Goal: Task Accomplishment & Management: Manage account settings

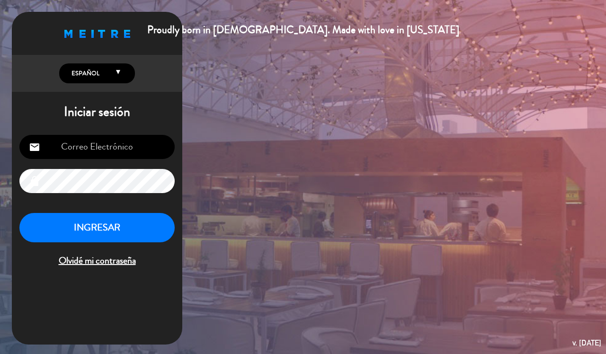
type input "[EMAIL_ADDRESS][DOMAIN_NAME]"
click at [134, 230] on button "INGRESAR" at bounding box center [96, 228] width 155 height 30
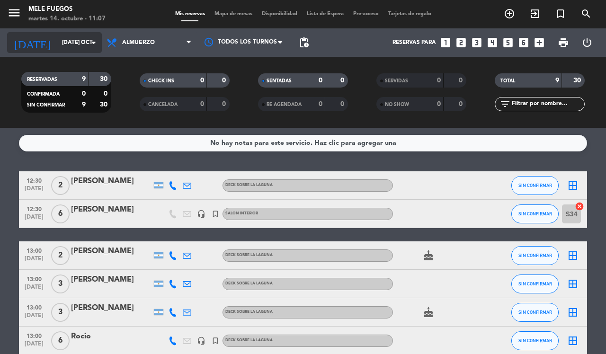
click at [78, 50] on input "[DATE] oct." at bounding box center [94, 43] width 75 height 16
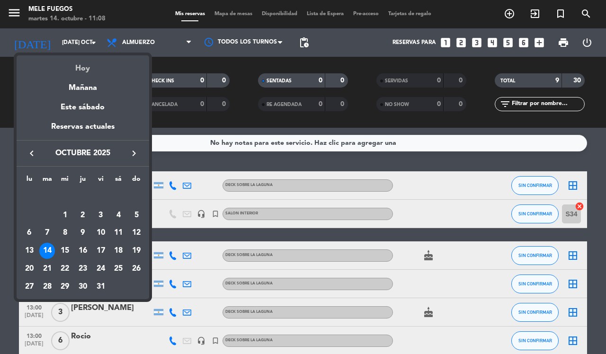
click at [69, 66] on div "Hoy" at bounding box center [83, 64] width 132 height 19
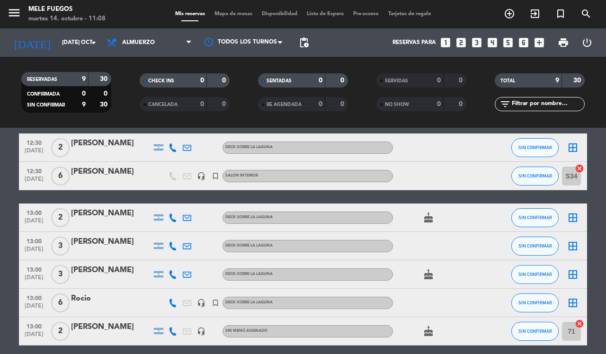
scroll to position [27, 0]
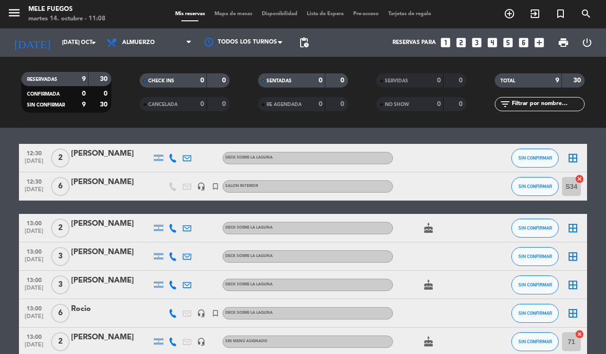
click at [297, 43] on span "pending_actions" at bounding box center [303, 42] width 19 height 19
click at [305, 41] on span "pending_actions" at bounding box center [303, 42] width 11 height 11
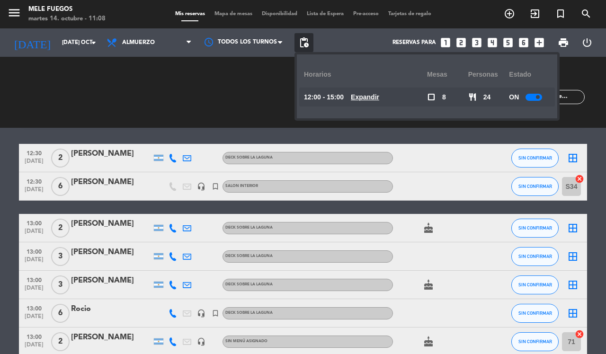
click at [542, 100] on small-switch at bounding box center [533, 97] width 17 height 7
click at [537, 100] on div at bounding box center [533, 97] width 17 height 7
click at [574, 128] on div "No hay notas para este servicio. Haz clic para agregar una 12:30 [DATE] 2 [PERS…" at bounding box center [303, 241] width 606 height 226
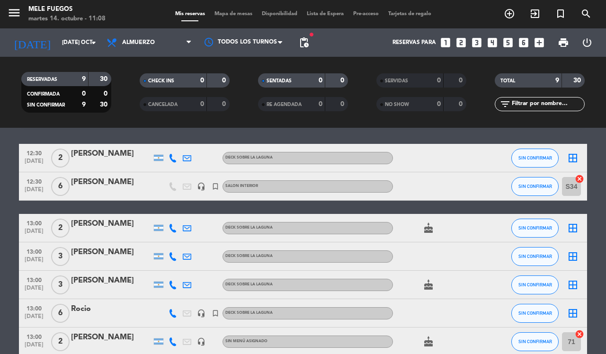
click at [574, 160] on icon "border_all" at bounding box center [572, 157] width 11 height 11
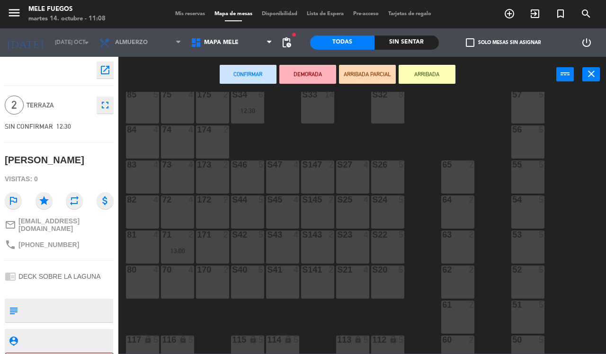
scroll to position [103, 0]
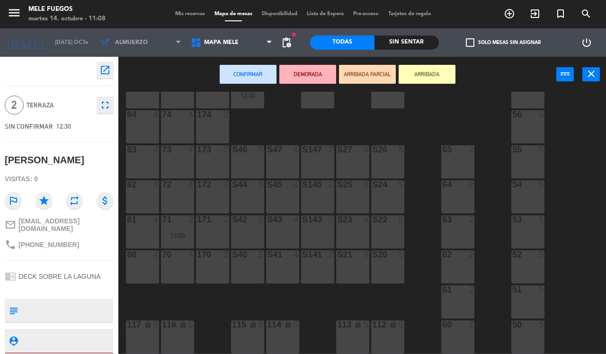
click at [179, 199] on div "72 4" at bounding box center [177, 196] width 33 height 33
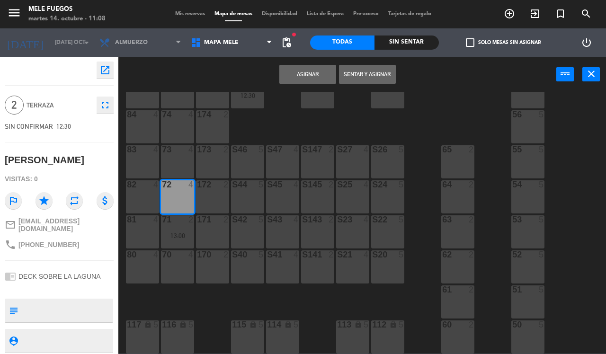
click at [295, 69] on button "Asignar" at bounding box center [307, 74] width 57 height 19
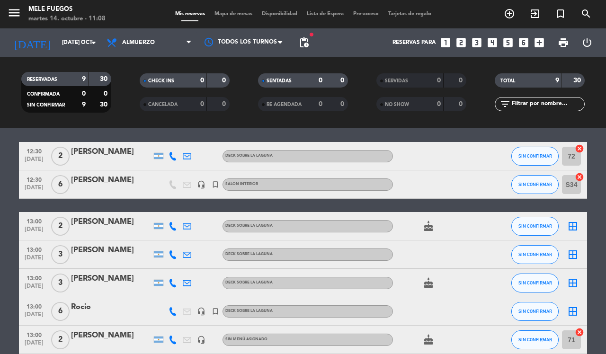
scroll to position [59, 0]
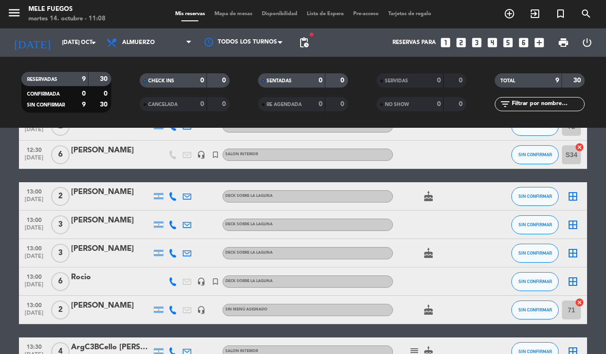
click at [574, 199] on icon "border_all" at bounding box center [572, 196] width 11 height 11
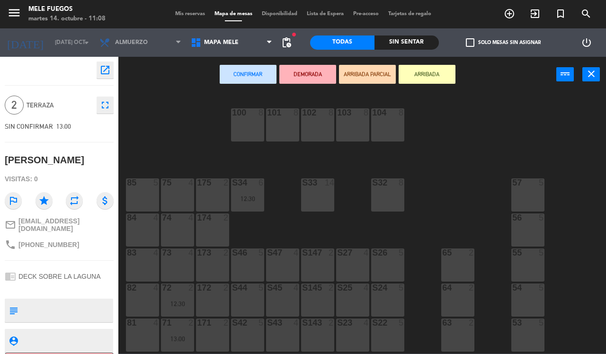
scroll to position [103, 0]
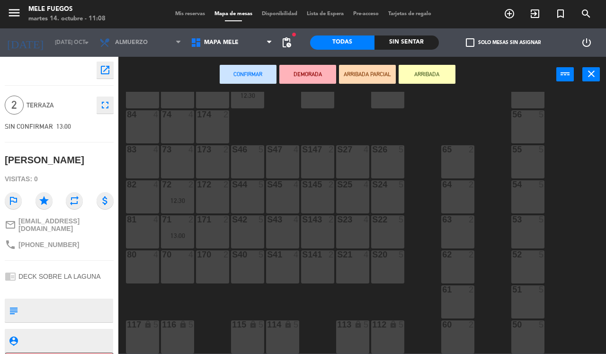
click at [180, 265] on div "70 4" at bounding box center [177, 266] width 33 height 33
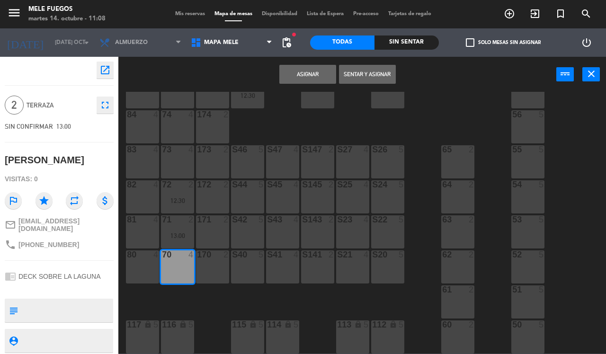
click at [312, 64] on div "Asignar Sentar y Asignar power_input close" at bounding box center [337, 75] width 438 height 36
click at [301, 76] on button "Asignar" at bounding box center [307, 74] width 57 height 19
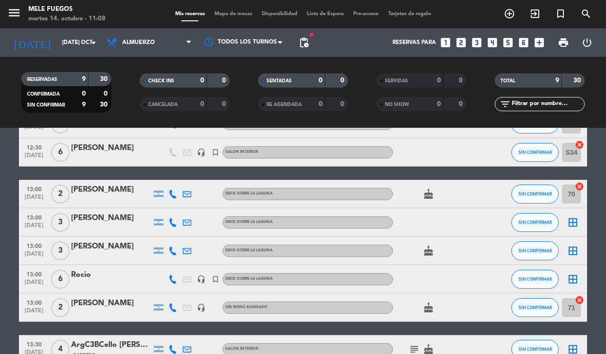
scroll to position [118, 0]
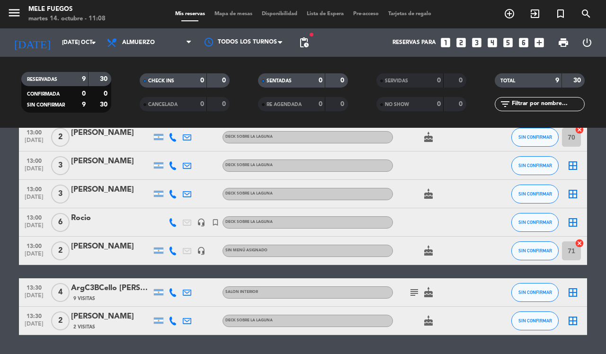
click at [572, 162] on icon "border_all" at bounding box center [572, 165] width 11 height 11
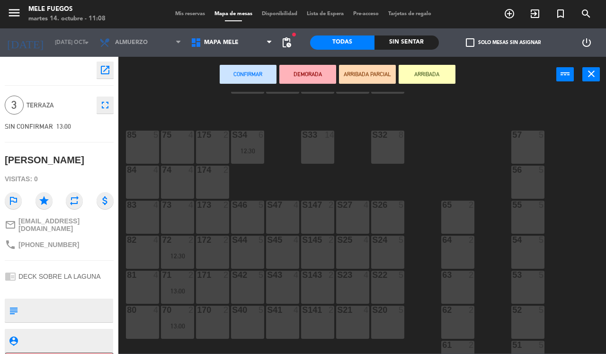
scroll to position [103, 0]
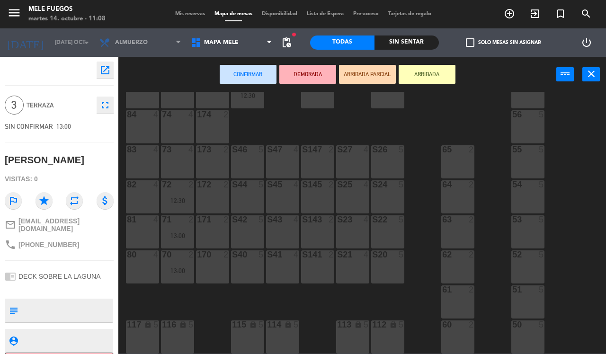
click at [148, 241] on div "81 4" at bounding box center [142, 231] width 33 height 33
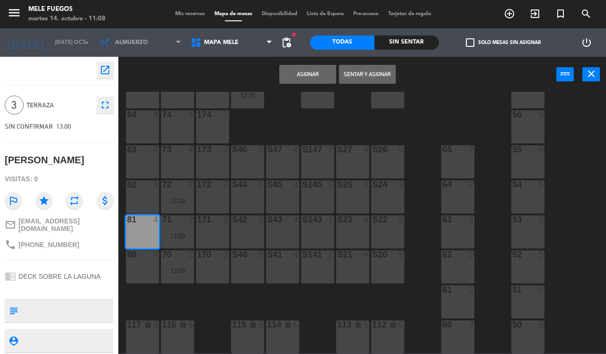
click at [309, 71] on button "Asignar" at bounding box center [307, 74] width 57 height 19
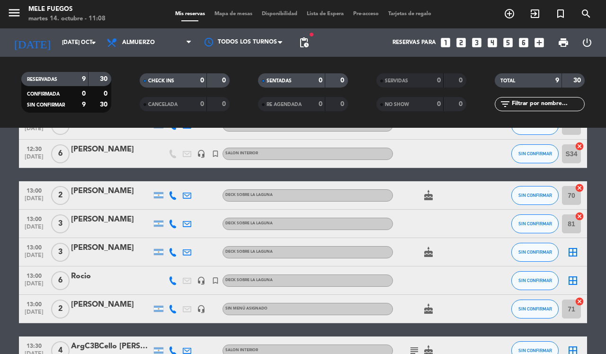
scroll to position [146, 0]
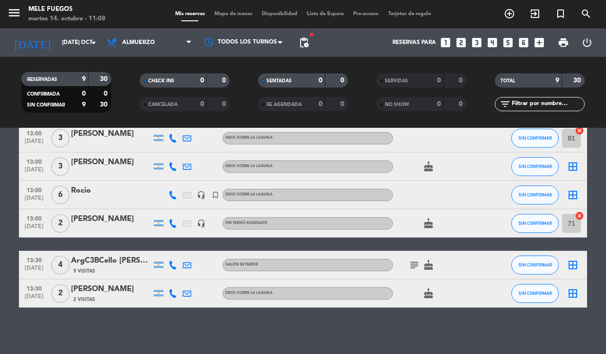
click at [577, 165] on icon "border_all" at bounding box center [572, 166] width 11 height 11
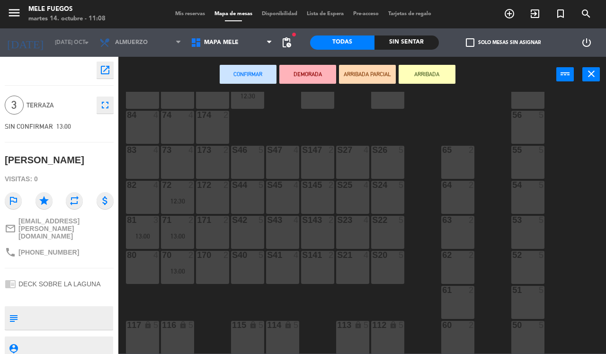
scroll to position [103, 0]
click at [139, 201] on div "82 4" at bounding box center [142, 196] width 33 height 33
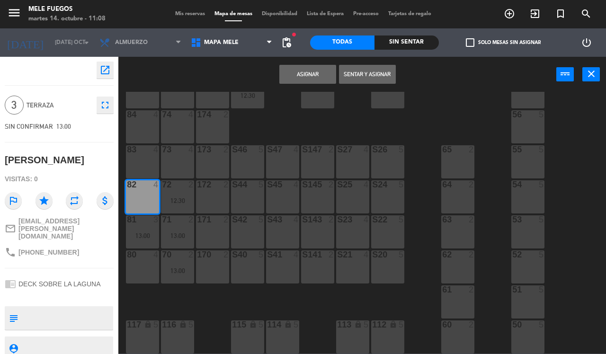
click at [289, 72] on button "Asignar" at bounding box center [307, 74] width 57 height 19
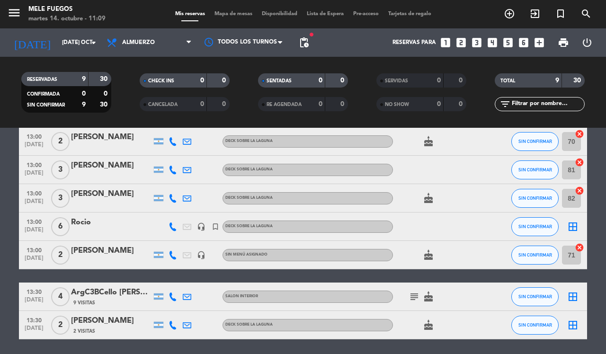
scroll to position [146, 0]
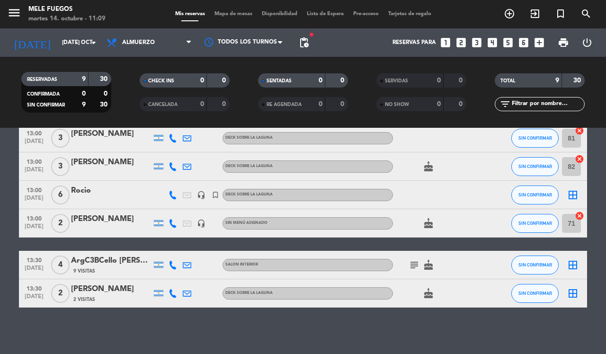
click at [573, 193] on icon "border_all" at bounding box center [572, 194] width 11 height 11
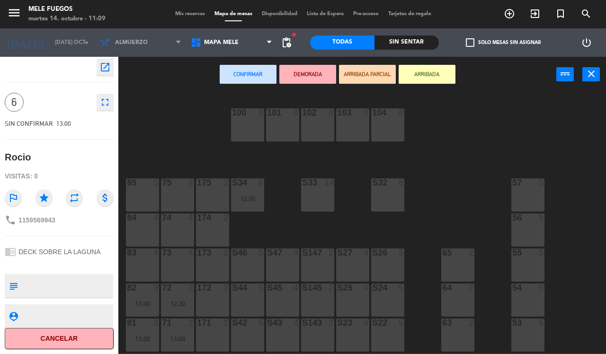
click at [145, 223] on div "84 4" at bounding box center [142, 229] width 33 height 33
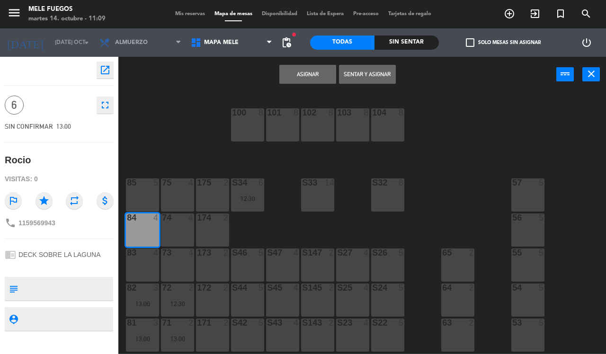
click at [174, 232] on div "74 4" at bounding box center [177, 229] width 33 height 33
click at [308, 66] on button "Asignar" at bounding box center [307, 74] width 57 height 19
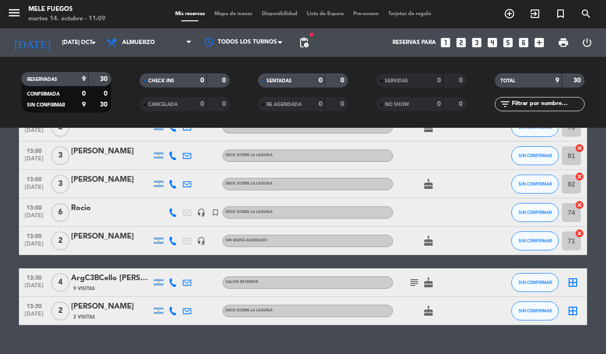
scroll to position [146, 0]
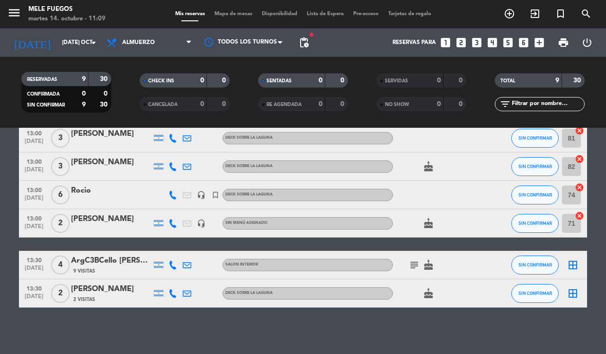
click at [575, 263] on icon "border_all" at bounding box center [572, 264] width 11 height 11
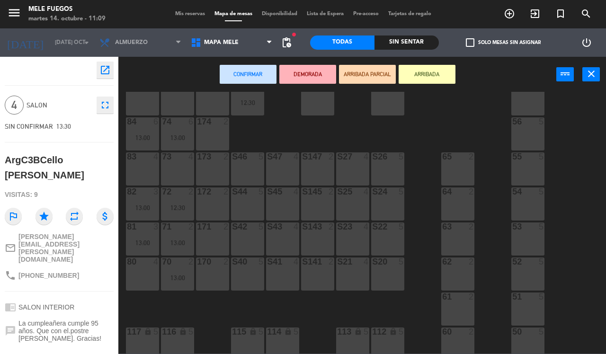
scroll to position [103, 0]
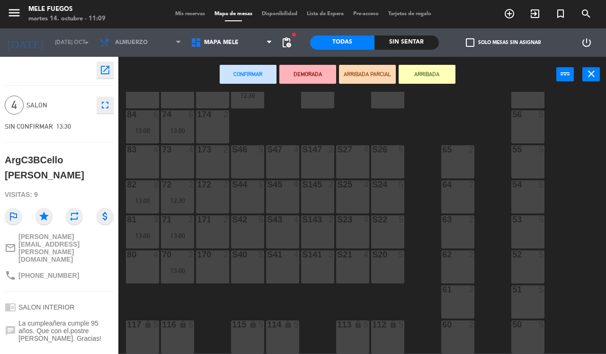
click at [139, 262] on div "80 4" at bounding box center [142, 266] width 33 height 33
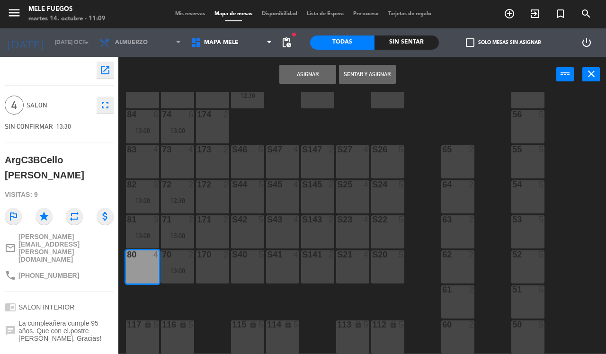
click at [322, 79] on button "Asignar" at bounding box center [307, 74] width 57 height 19
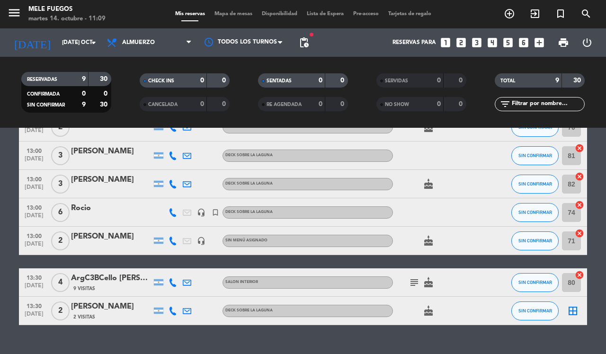
scroll to position [146, 0]
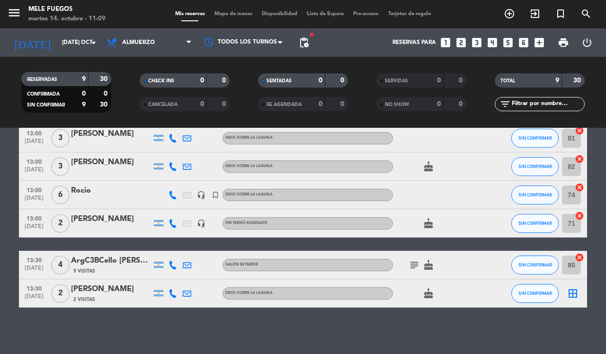
click at [569, 286] on div "border_all" at bounding box center [572, 293] width 28 height 28
click at [574, 297] on icon "border_all" at bounding box center [572, 293] width 11 height 11
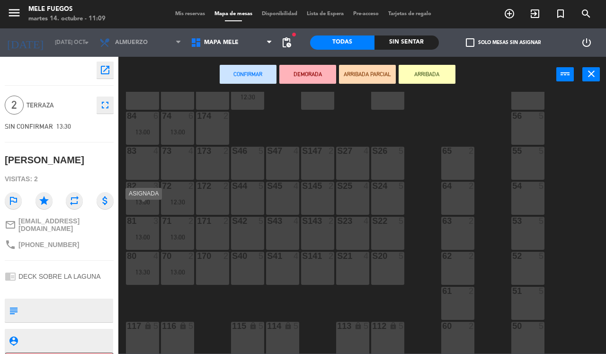
scroll to position [103, 0]
click at [212, 271] on div "170 2" at bounding box center [212, 266] width 33 height 33
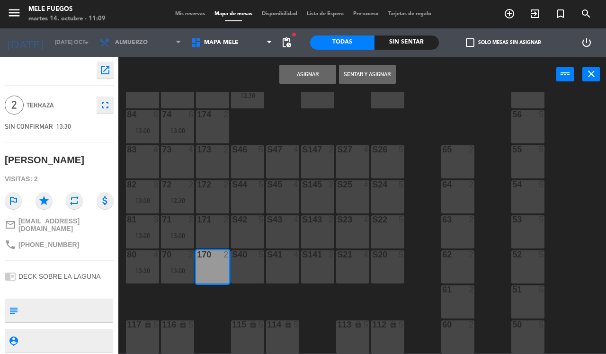
click at [300, 75] on button "Asignar" at bounding box center [307, 74] width 57 height 19
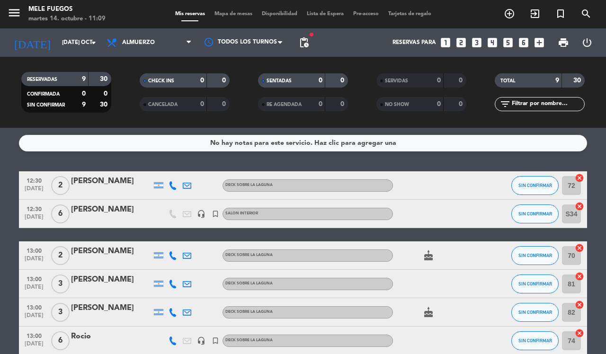
scroll to position [146, 0]
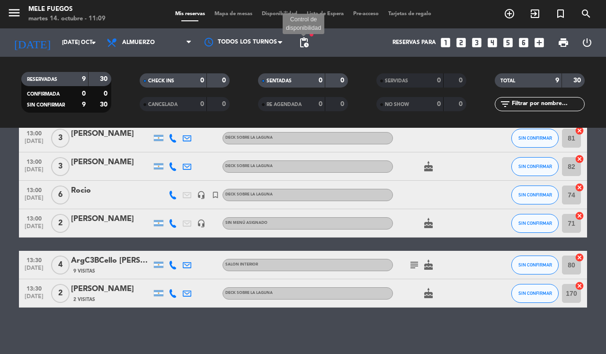
click at [299, 41] on span "pending_actions" at bounding box center [303, 42] width 11 height 11
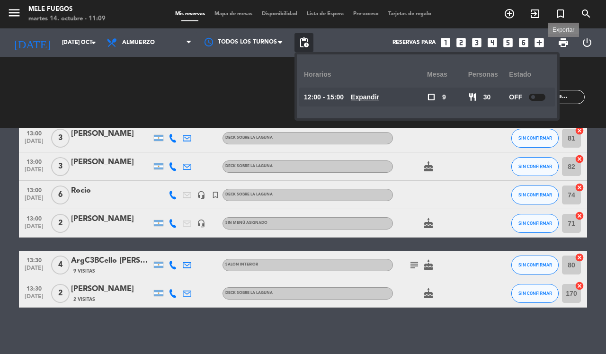
click at [563, 43] on span "print" at bounding box center [562, 42] width 11 height 11
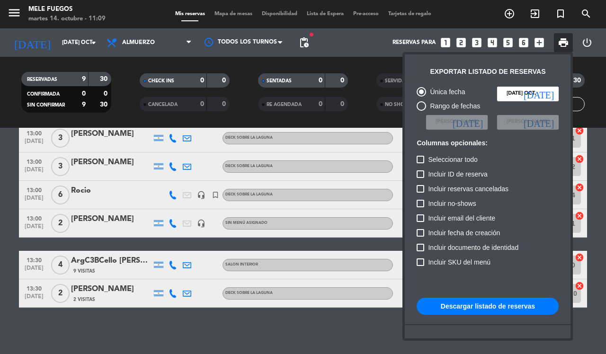
click at [497, 306] on button "Descargar listado de reservas" at bounding box center [487, 306] width 142 height 17
